Goal: Task Accomplishment & Management: Manage account settings

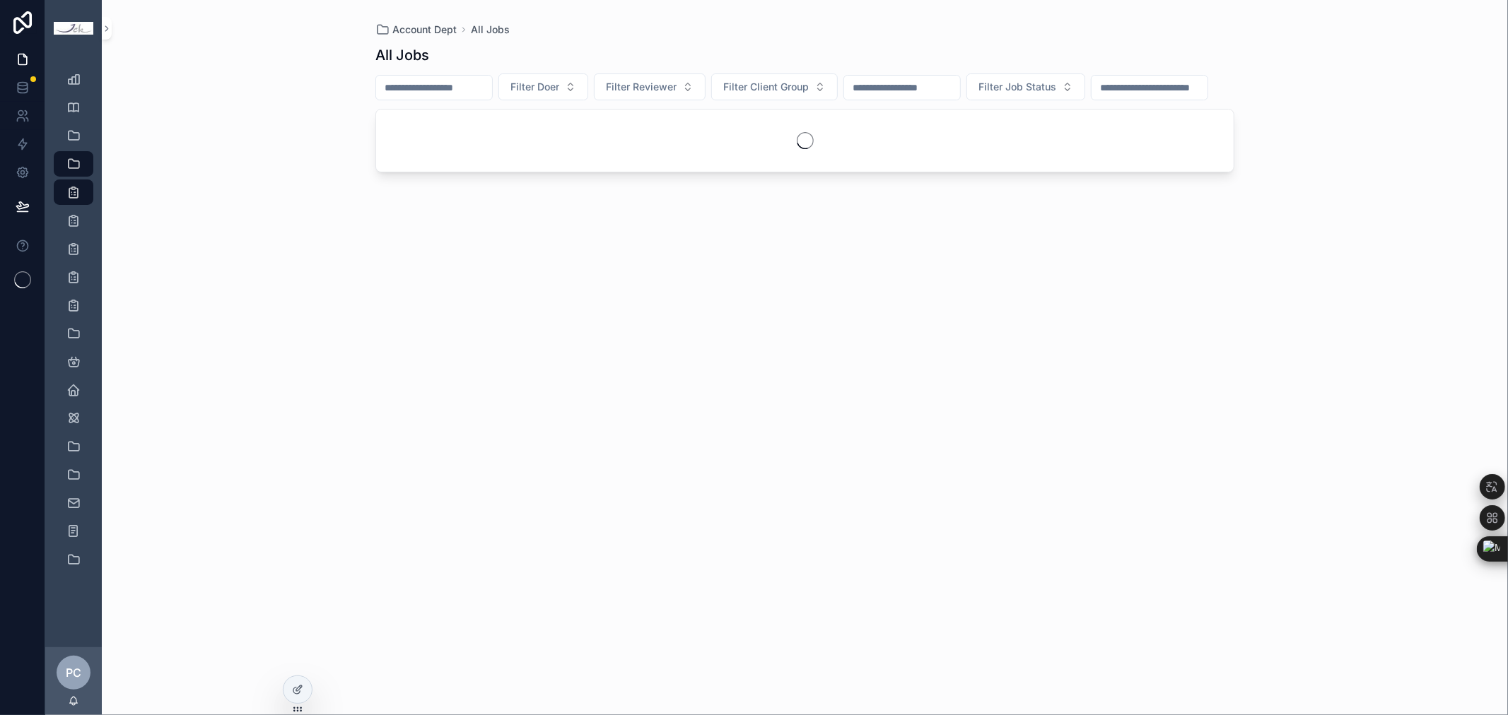
click at [477, 86] on input "scrollable content" at bounding box center [434, 88] width 116 height 20
type input "********"
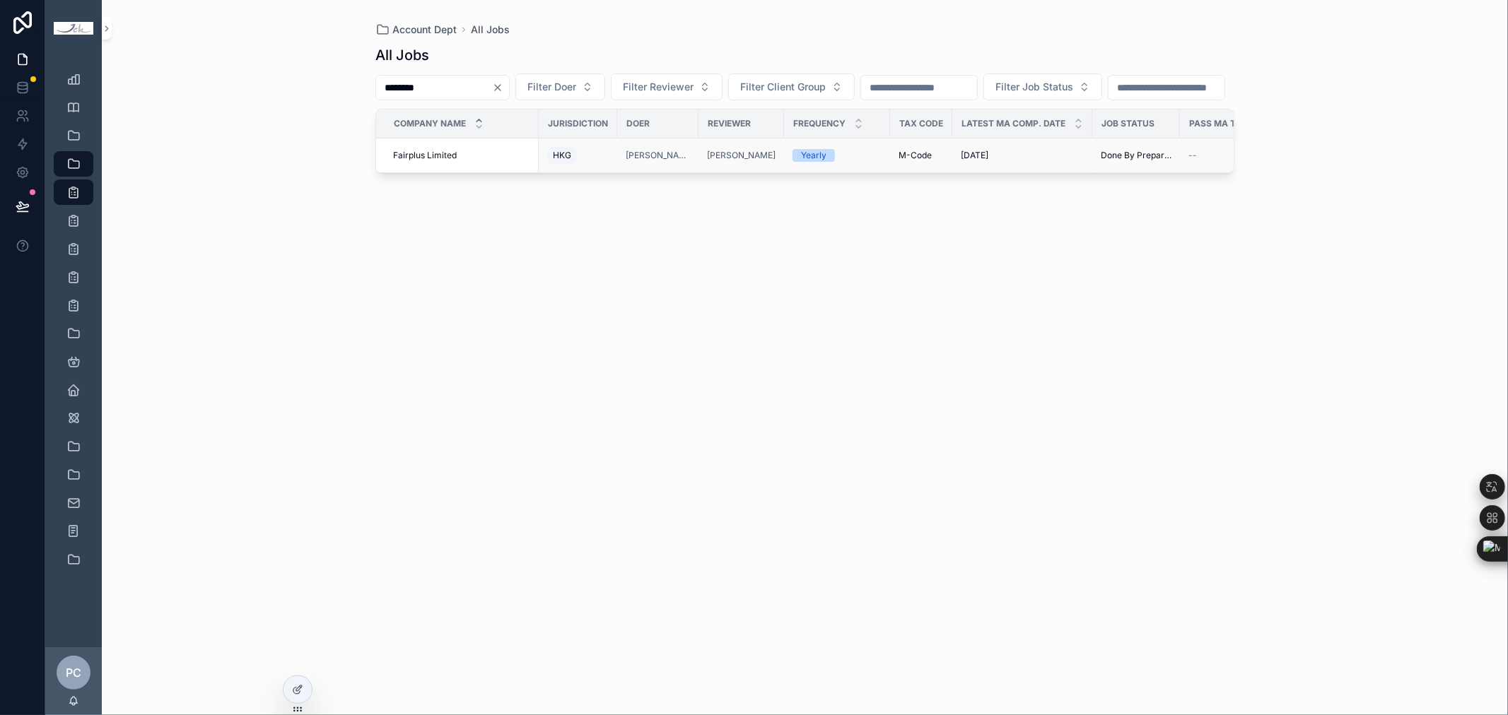
click at [447, 161] on span "Fairplus Limited" at bounding box center [425, 155] width 64 height 11
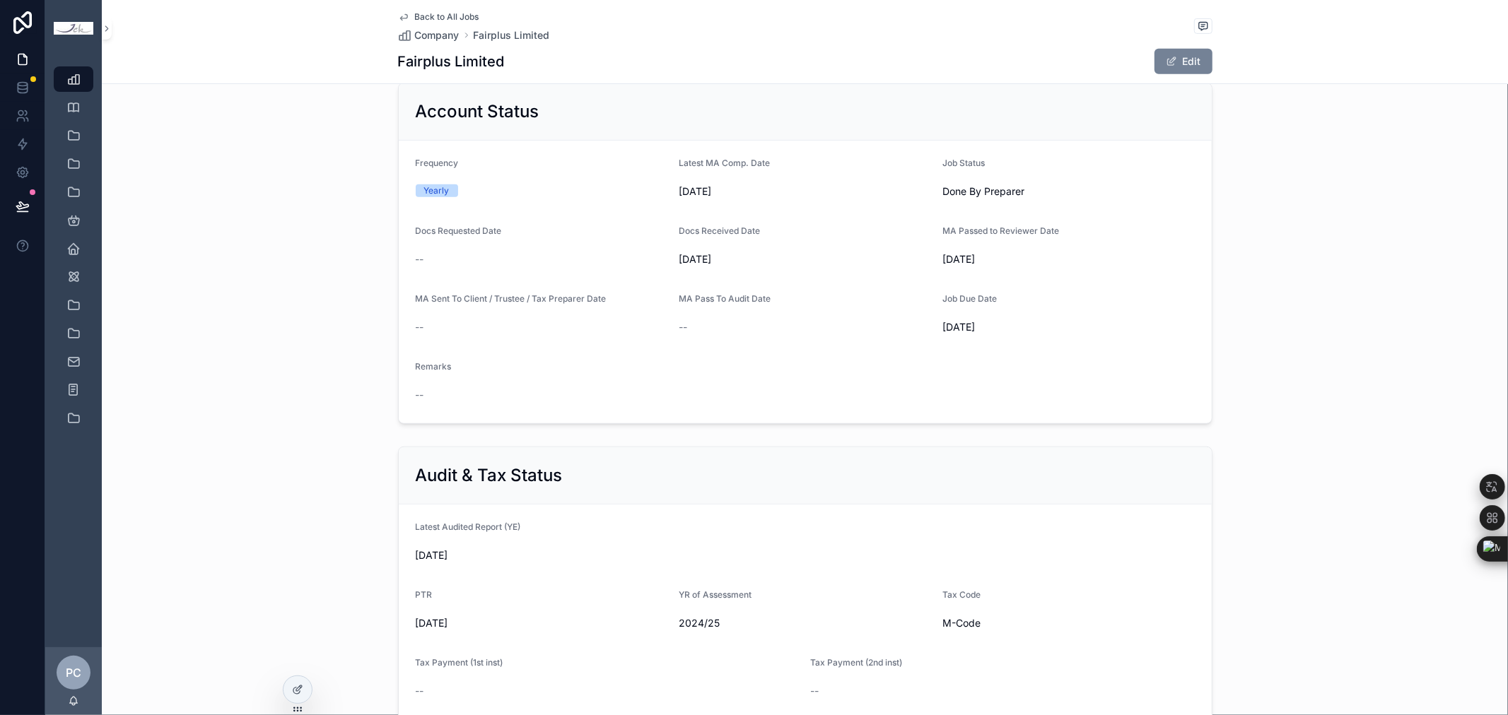
click at [1166, 73] on button "Edit" at bounding box center [1183, 61] width 58 height 25
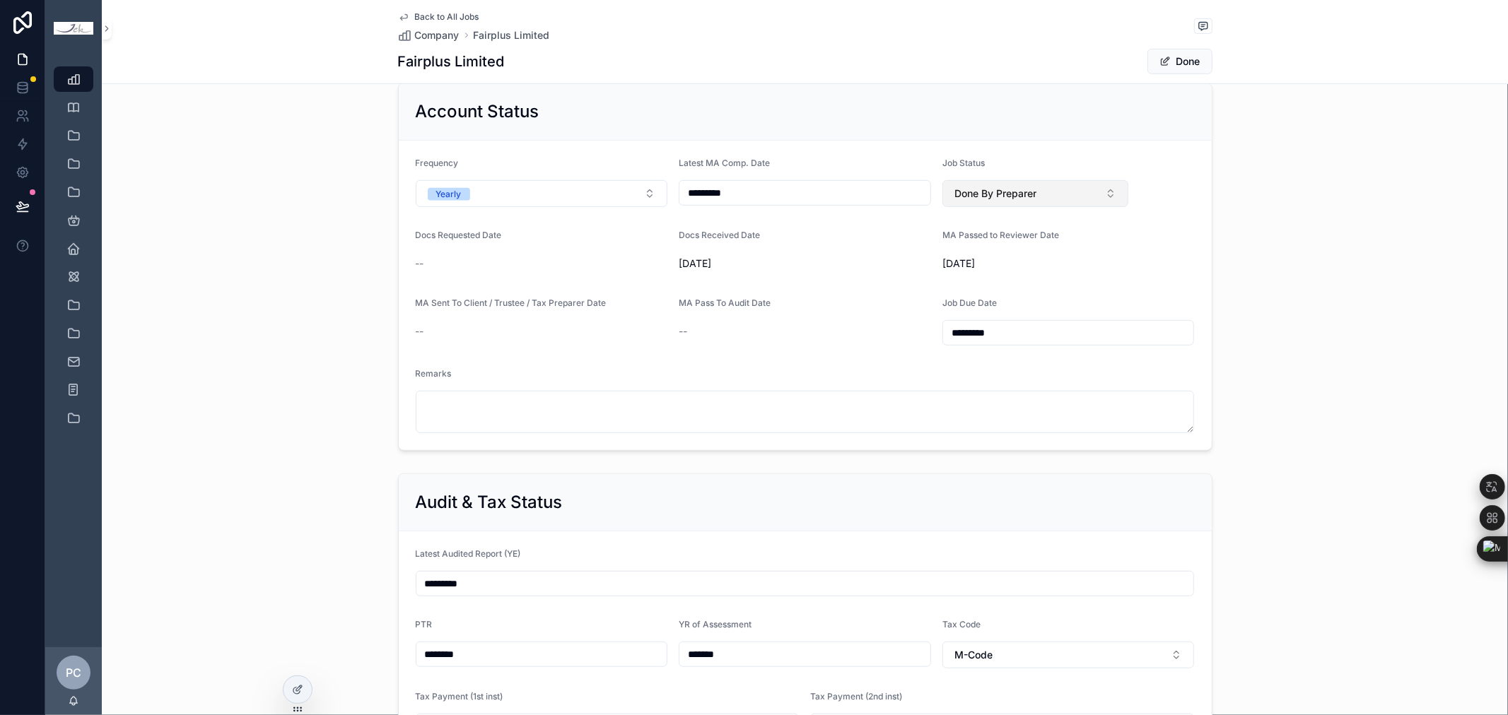
click at [1058, 185] on button "Done By Preparer" at bounding box center [1035, 193] width 187 height 27
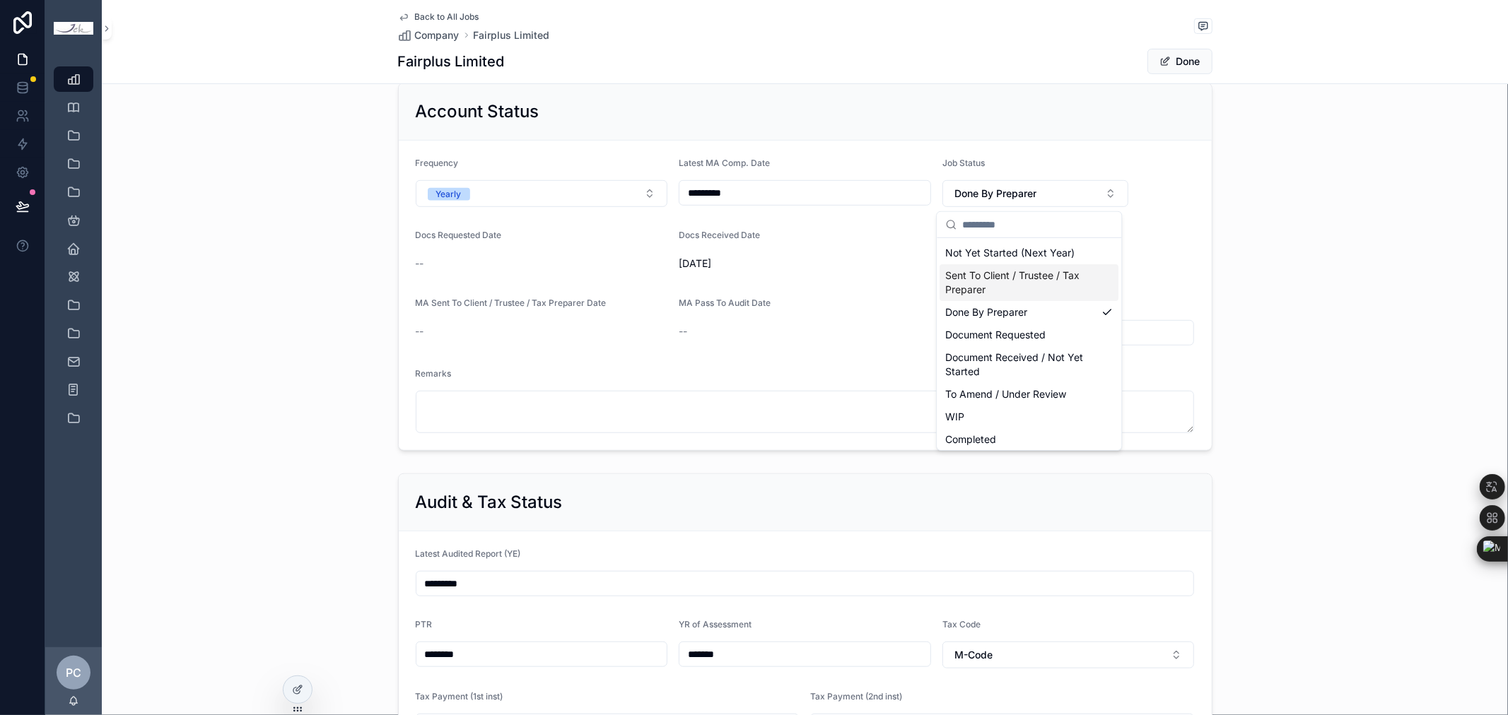
scroll to position [85, 0]
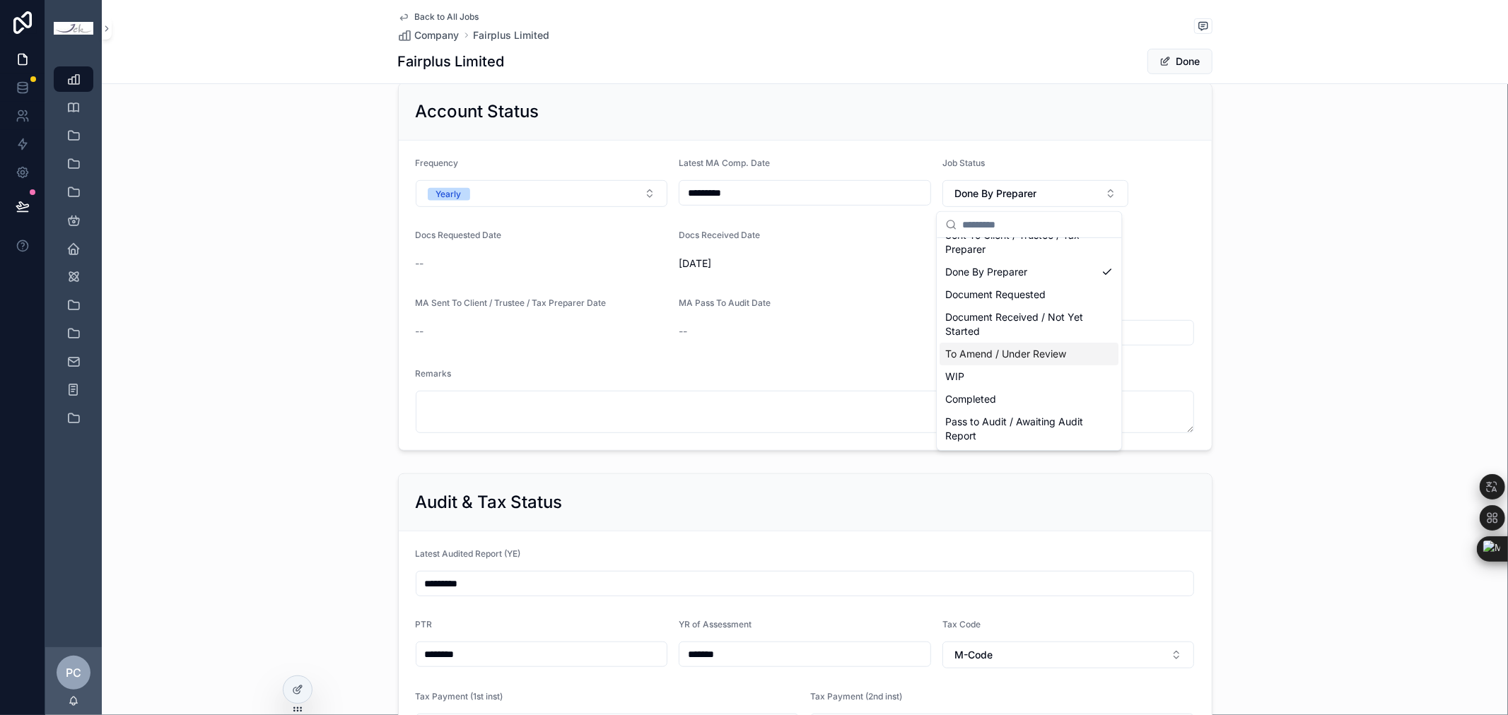
click at [1023, 358] on span "To Amend / Under Review" at bounding box center [1005, 354] width 121 height 14
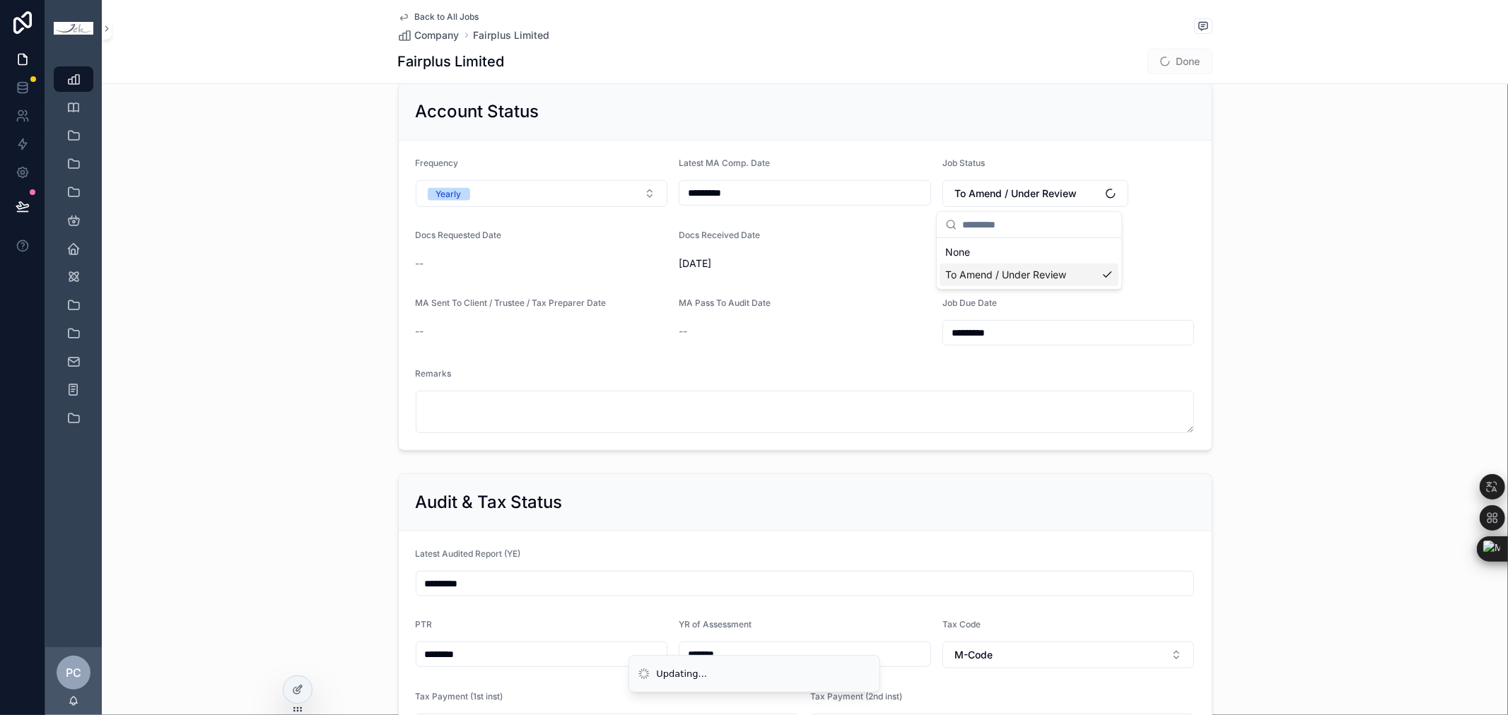
scroll to position [0, 0]
drag, startPoint x: 1188, startPoint y: 50, endPoint x: 1183, endPoint y: 57, distance: 7.6
click at [1186, 52] on button "Done" at bounding box center [1179, 61] width 65 height 25
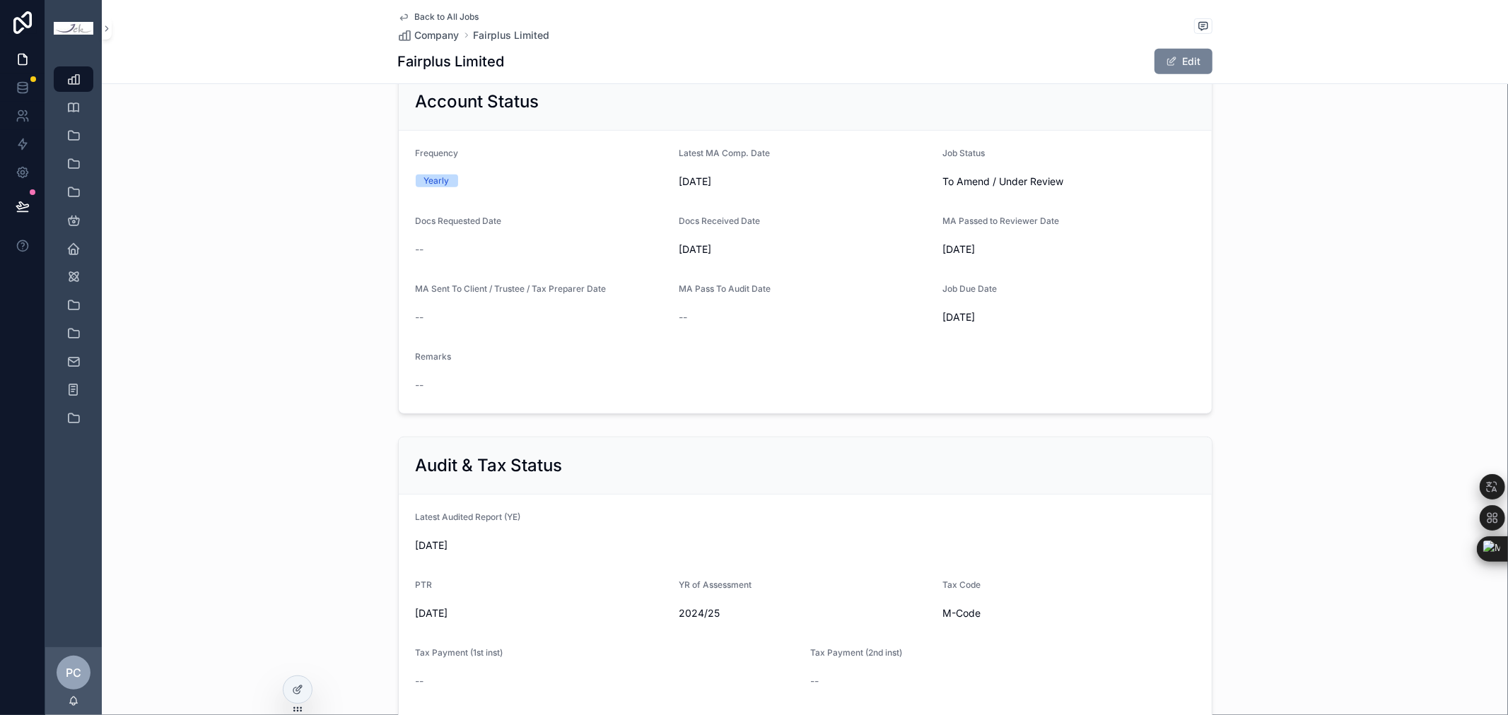
click at [1183, 57] on button "Edit" at bounding box center [1183, 61] width 58 height 25
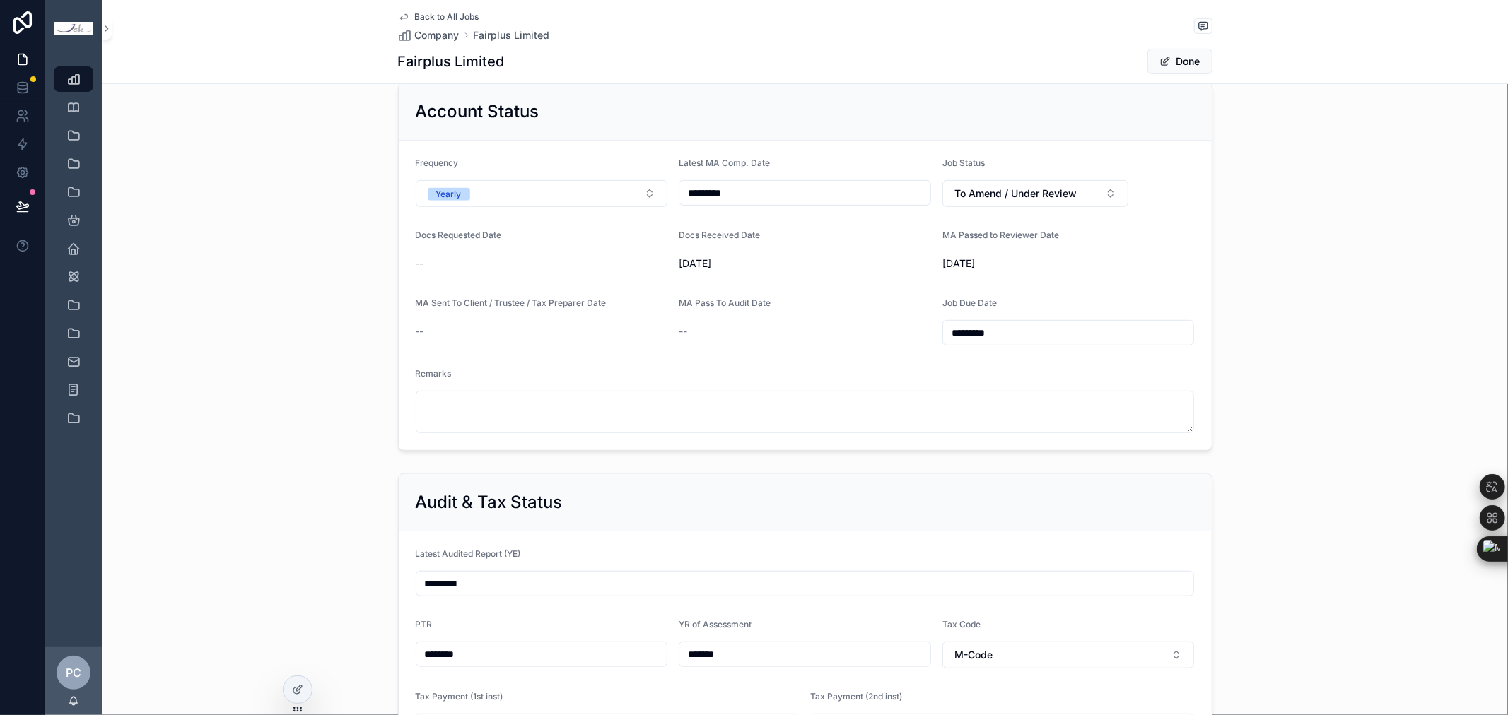
scroll to position [638, 0]
click at [1176, 65] on button "Done" at bounding box center [1179, 61] width 65 height 25
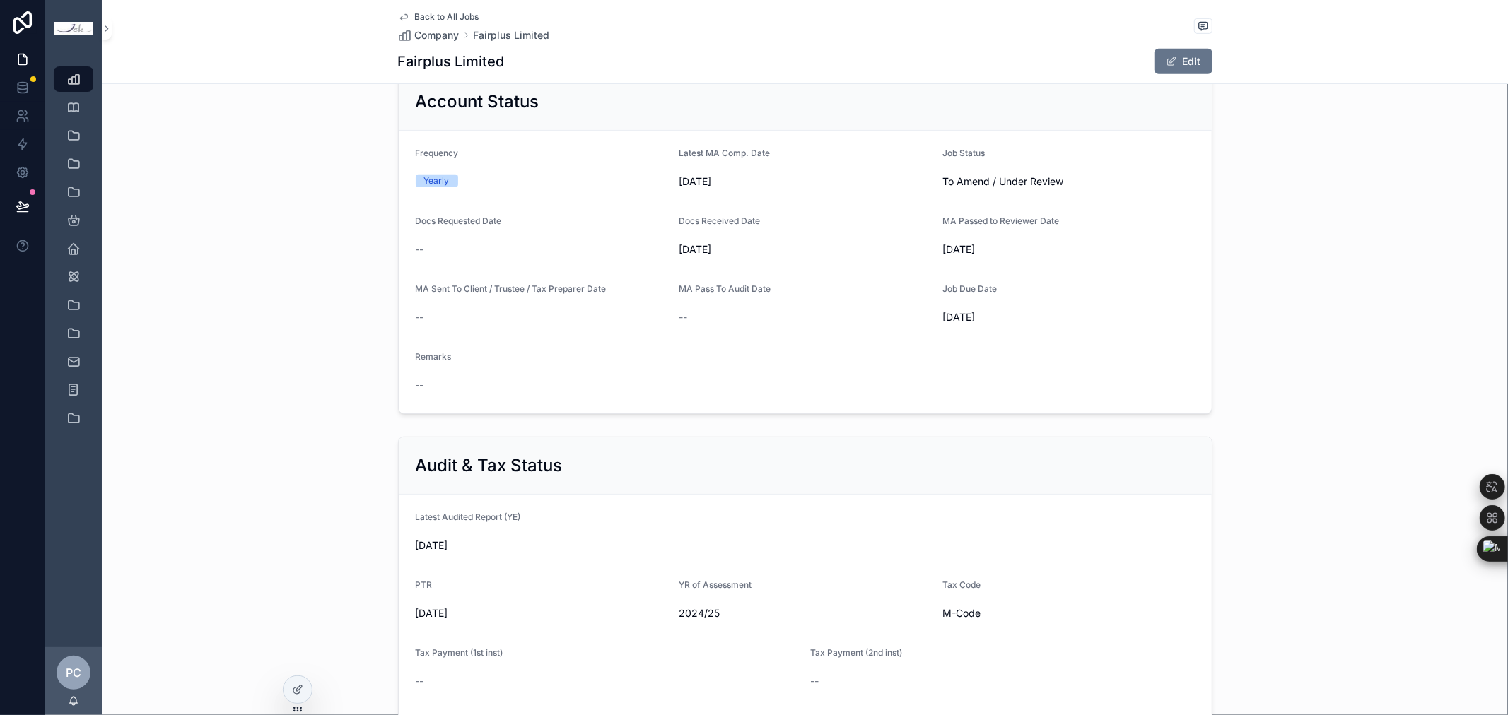
scroll to position [628, 0]
